Goal: Task Accomplishment & Management: Use online tool/utility

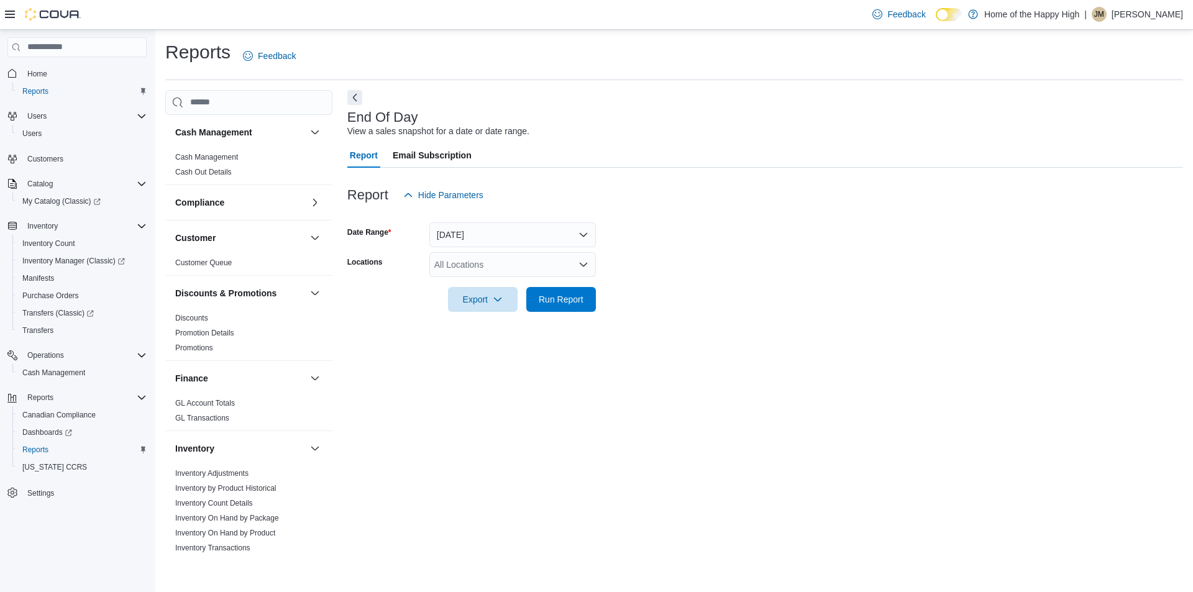
click at [356, 110] on h3 "End Of Day" at bounding box center [382, 117] width 71 height 15
click at [356, 103] on button "Next" at bounding box center [354, 97] width 15 height 15
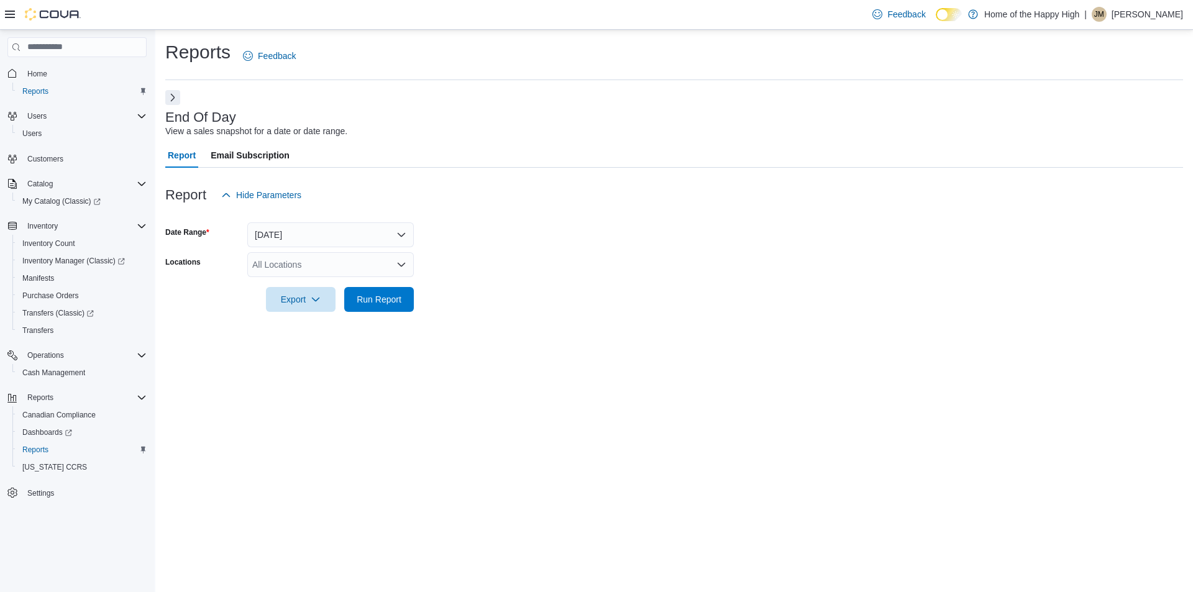
click at [352, 255] on div "All Locations" at bounding box center [330, 264] width 167 height 25
type input "*****"
click at [370, 281] on span "Toronto - Stockyards - Fire & Flower" at bounding box center [368, 286] width 139 height 12
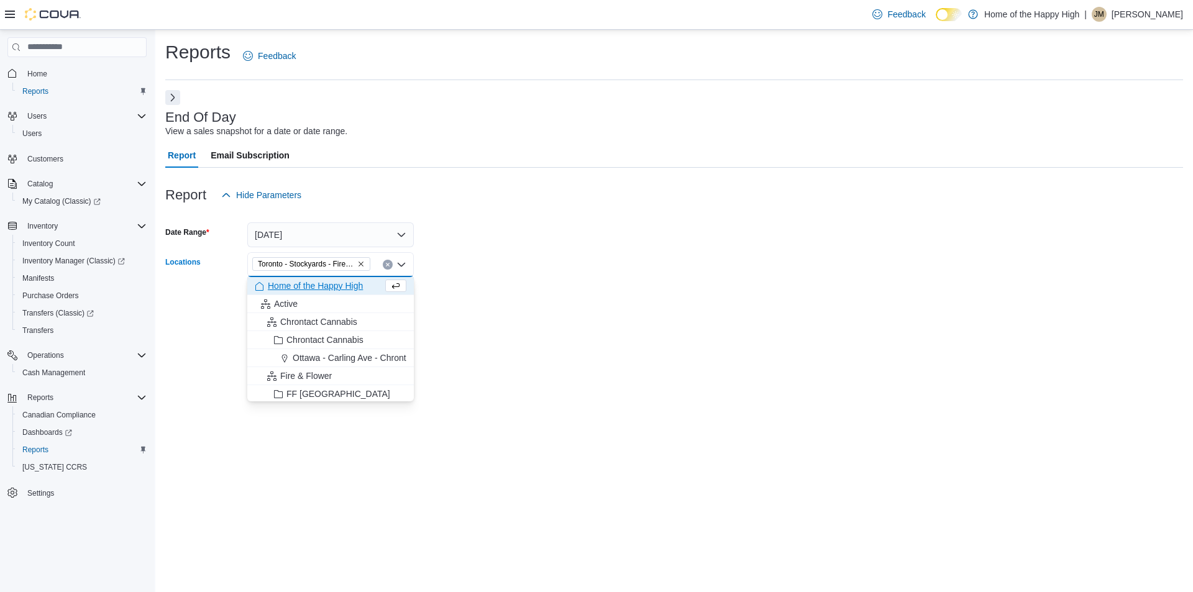
click at [535, 271] on form "Date Range [DATE] Locations [GEOGRAPHIC_DATA] - Stockyards - Fire & Flower Comb…" at bounding box center [674, 260] width 1018 height 104
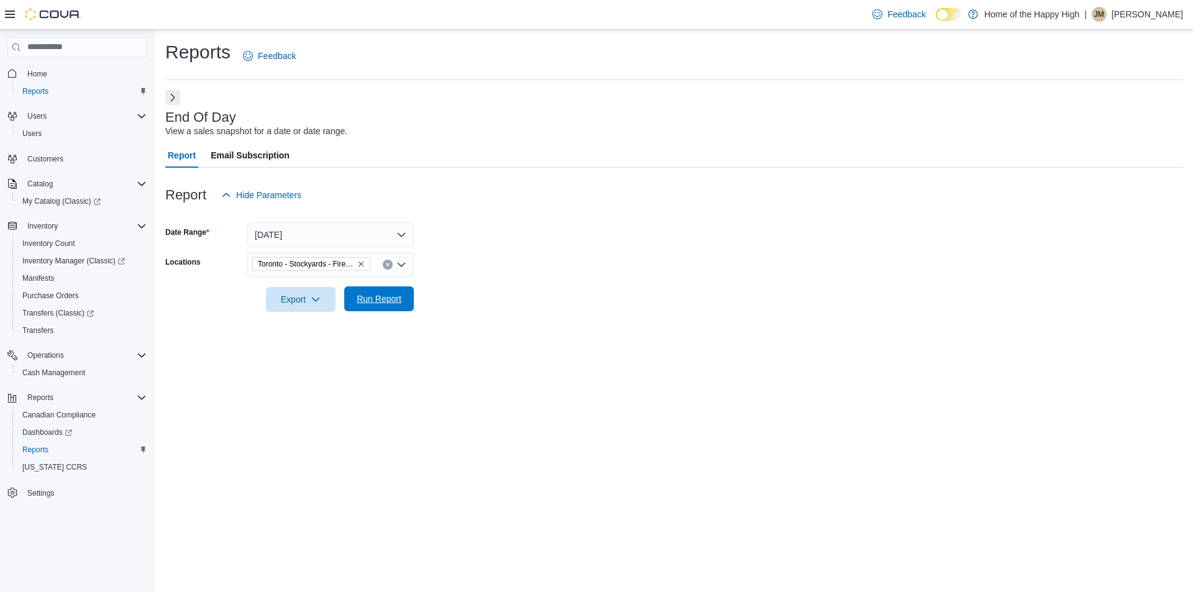
click at [366, 303] on span "Run Report" at bounding box center [379, 299] width 45 height 12
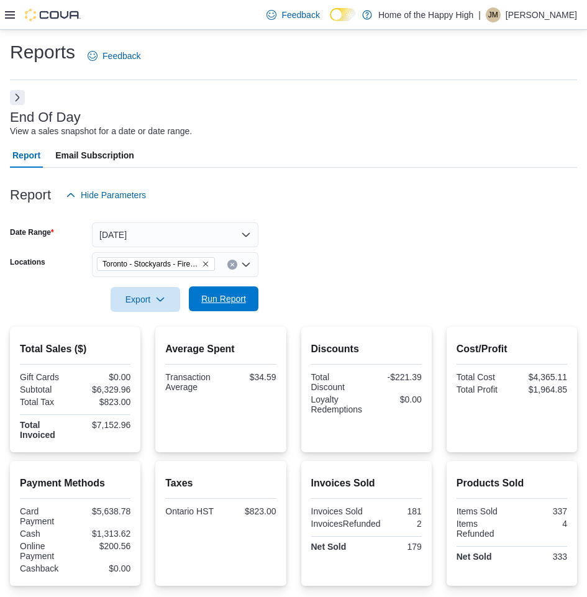
click at [223, 301] on span "Run Report" at bounding box center [223, 299] width 45 height 12
click at [157, 298] on icon "button" at bounding box center [160, 299] width 10 height 10
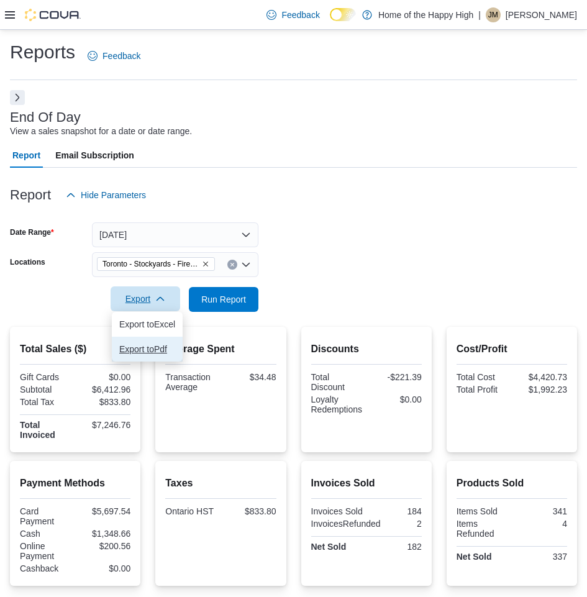
click at [153, 347] on span "Export to Pdf" at bounding box center [147, 349] width 56 height 10
